Goal: Find specific page/section: Find specific page/section

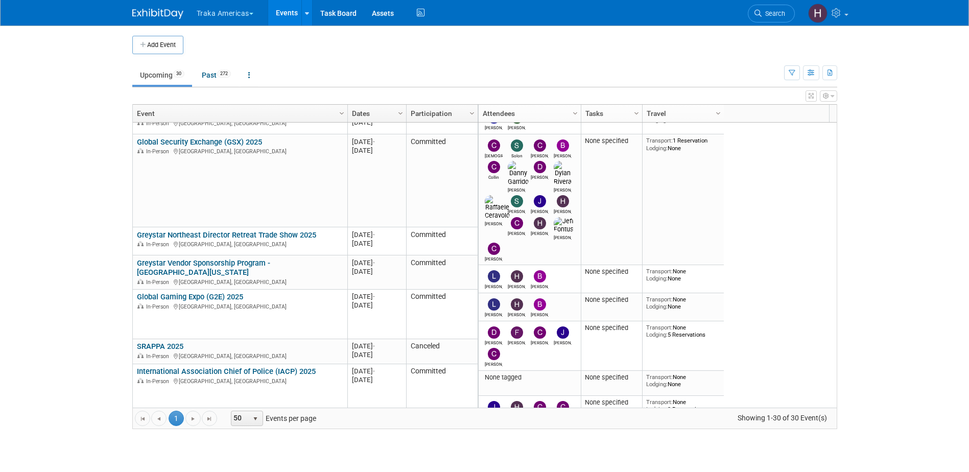
scroll to position [262, 0]
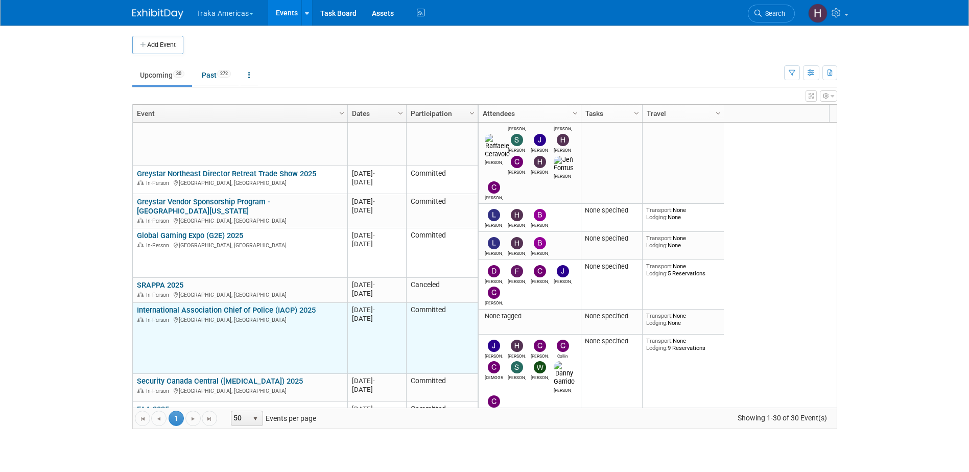
click at [229, 306] on link "International Association Chief of Police (IACP) 2025" at bounding box center [226, 310] width 179 height 9
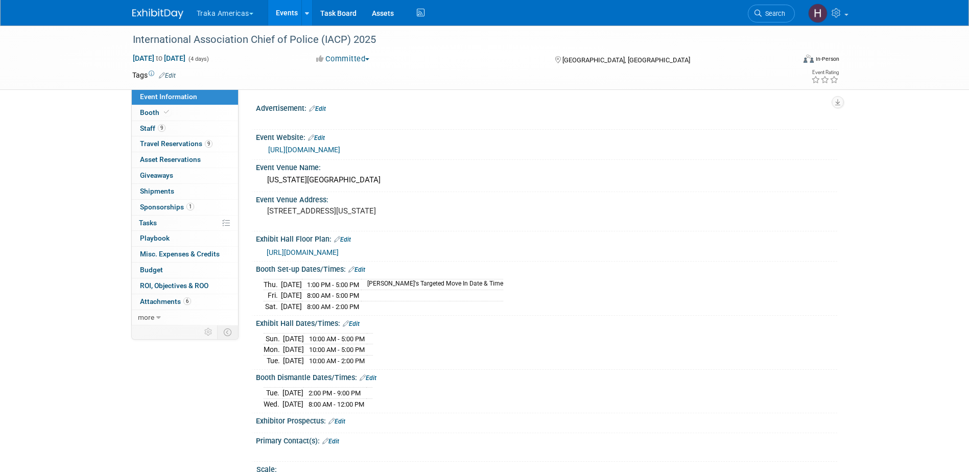
select select "National"
click at [147, 117] on link "Booth" at bounding box center [185, 112] width 106 height 15
